Goal: Feedback & Contribution: Submit feedback/report problem

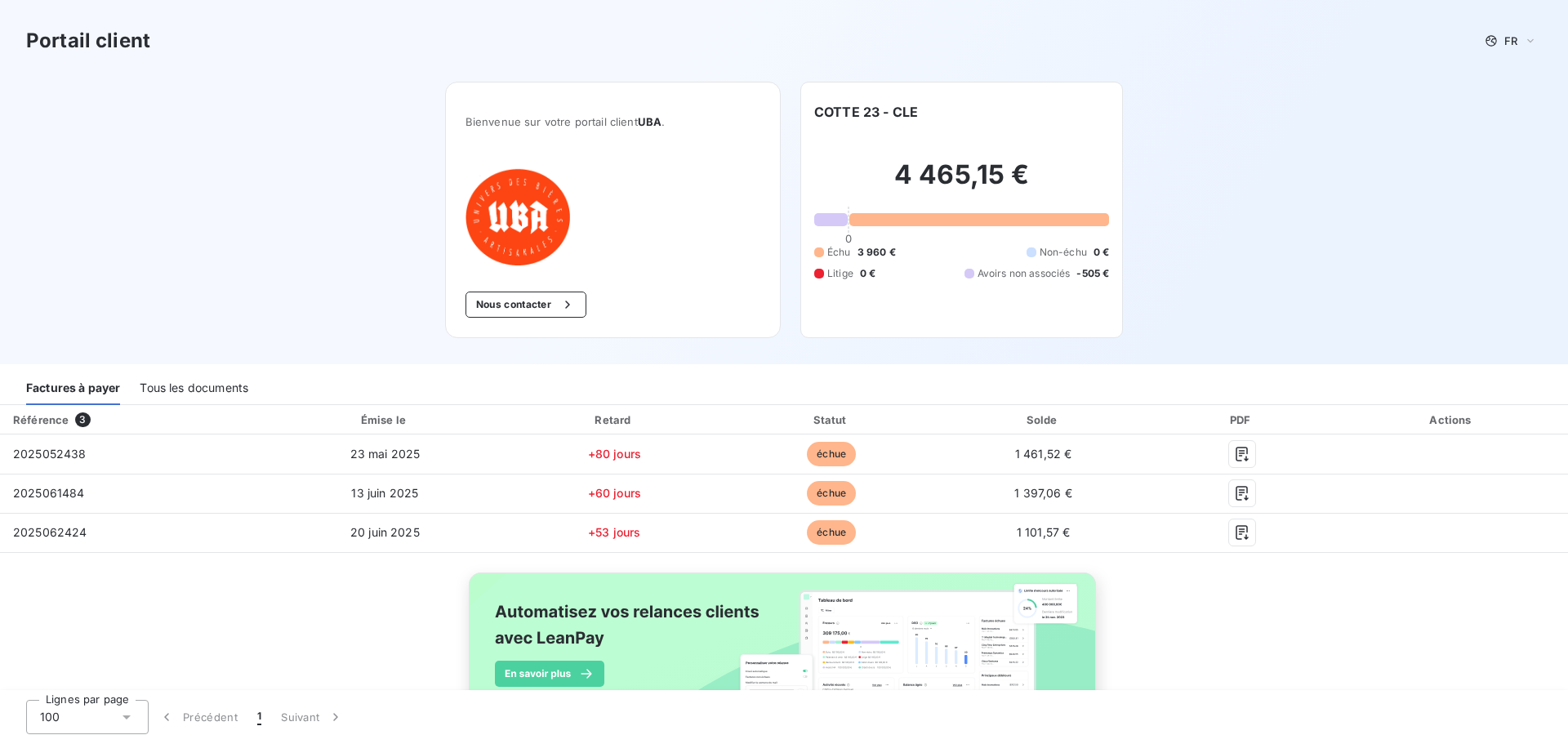
scroll to position [81, 0]
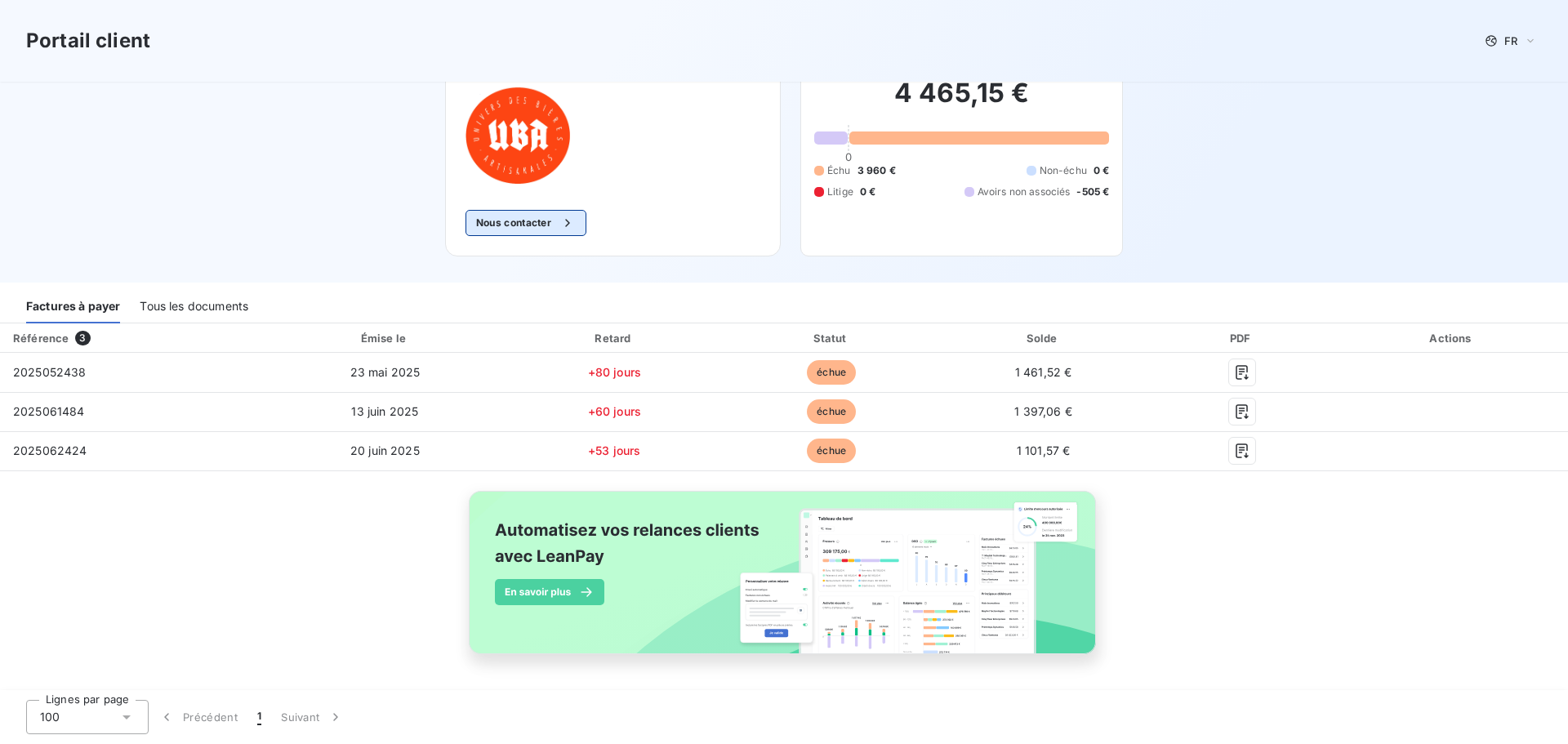
click at [500, 219] on button "Nous contacter" at bounding box center [525, 223] width 121 height 26
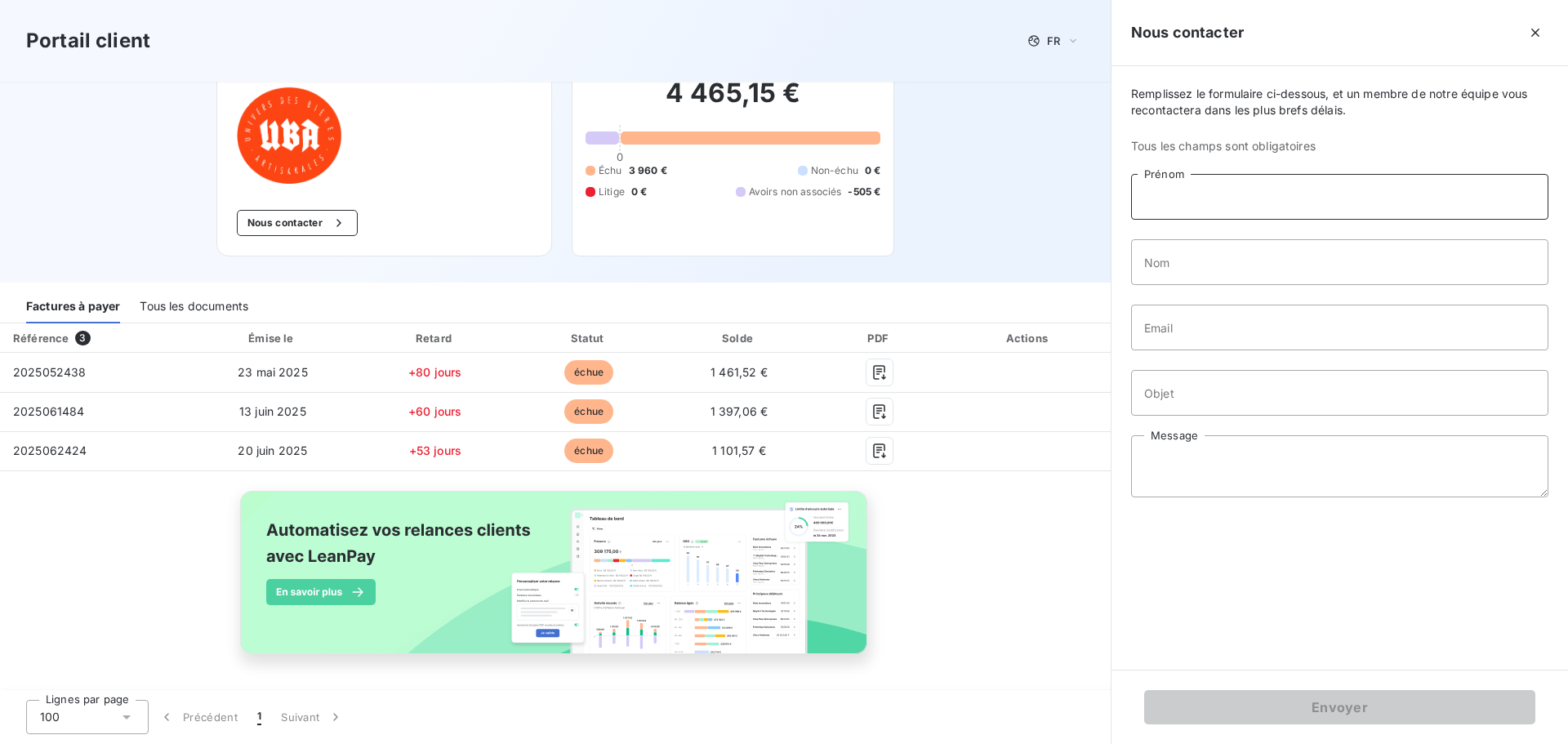
click at [1199, 191] on input "Prénom" at bounding box center [1340, 197] width 418 height 46
type input "[PERSON_NAME]"
type input "Coupé"
type input "[EMAIL_ADDRESS][DOMAIN_NAME]"
click at [1205, 387] on input "Objet" at bounding box center [1340, 393] width 418 height 46
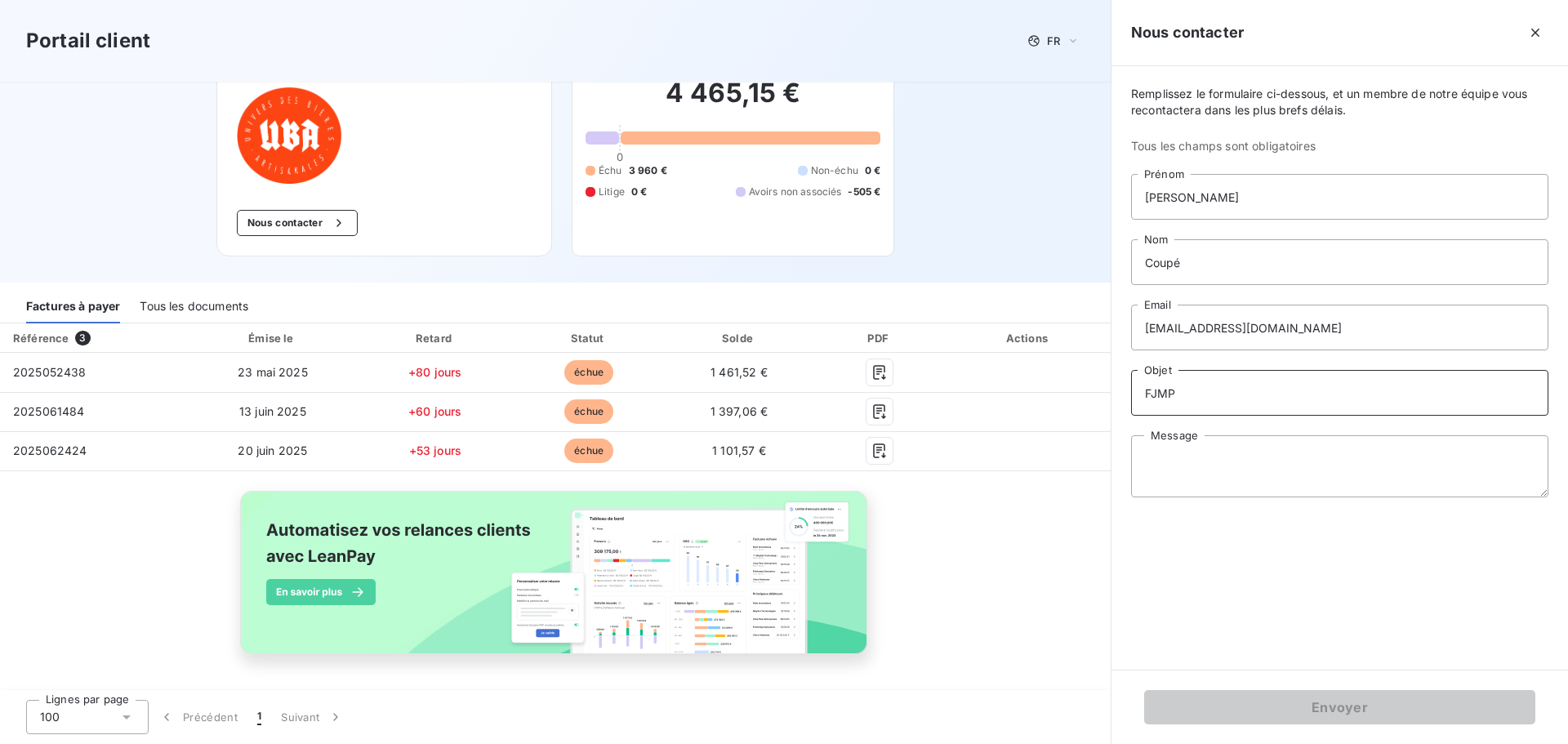
type input "FJMP"
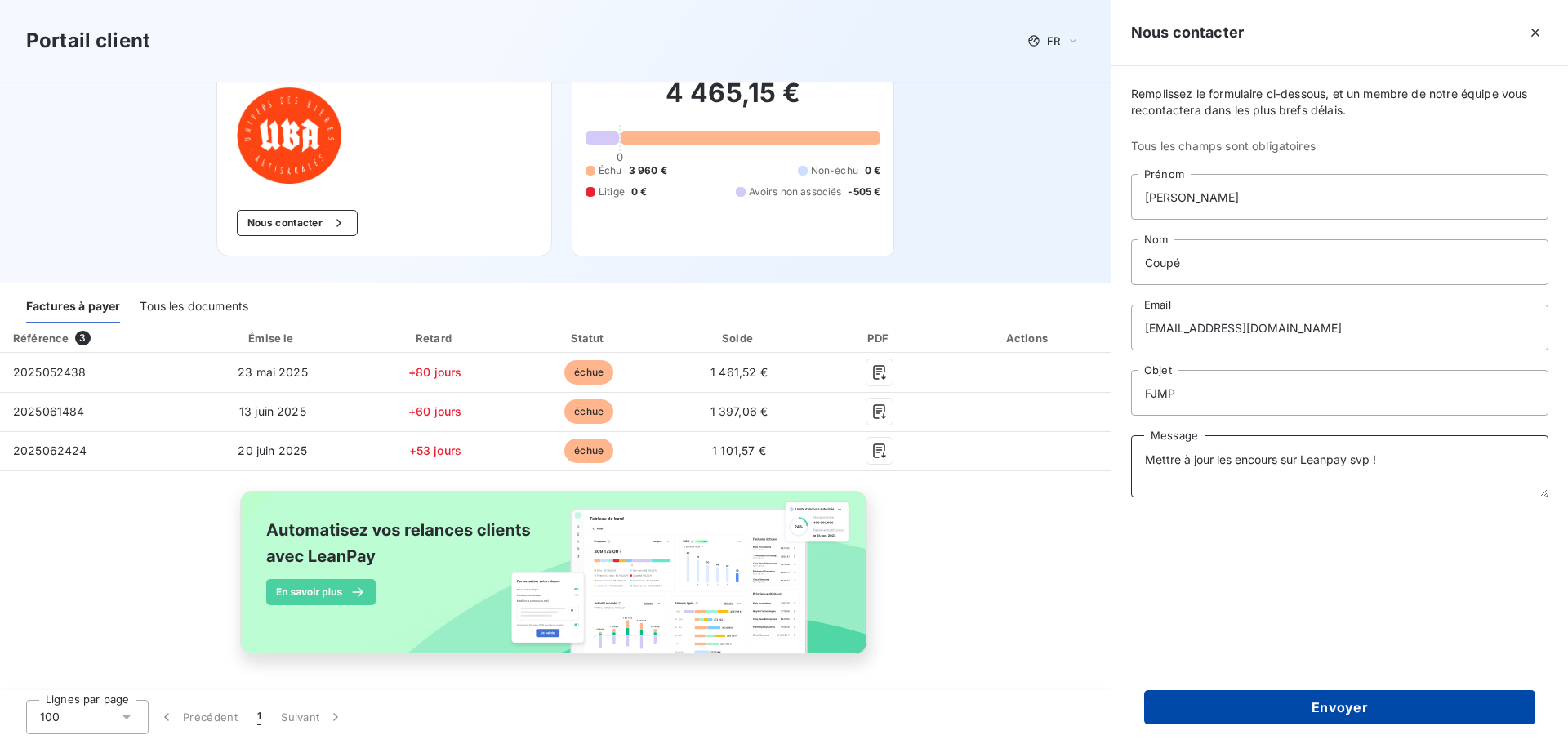
type textarea "Mettre à jour les encours sur Leanpay svp !"
click at [1330, 702] on button "Envoyer" at bounding box center [1340, 707] width 391 height 35
